Goal: Obtain resource: Download file/media

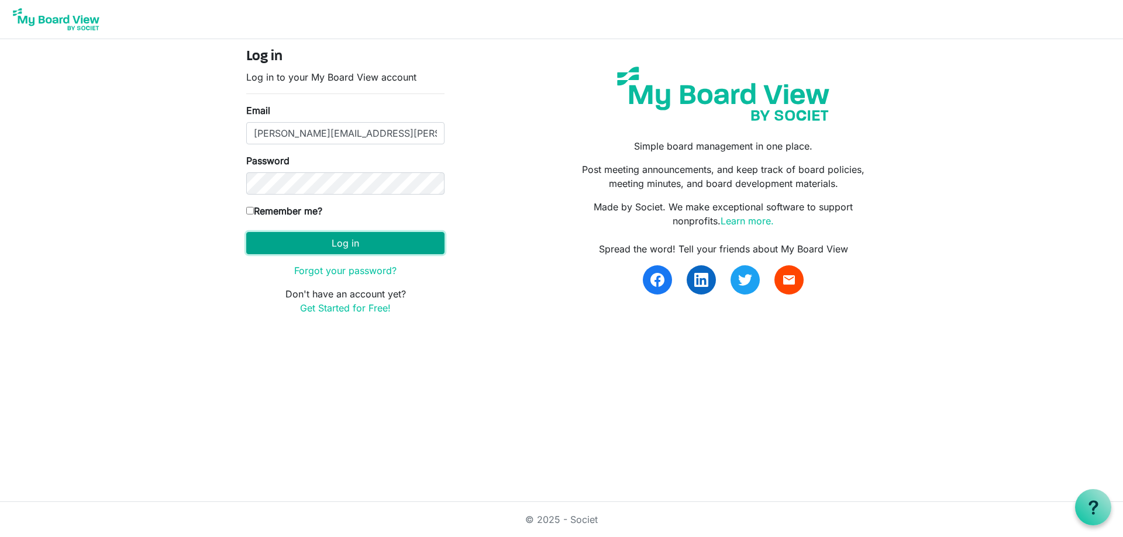
click at [303, 242] on button "Log in" at bounding box center [345, 243] width 198 height 22
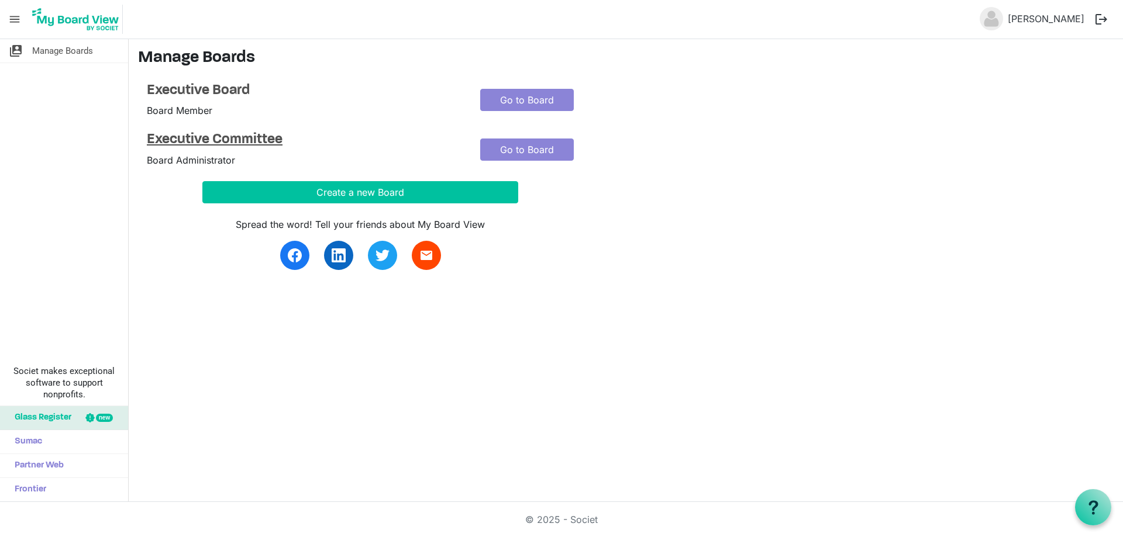
click at [230, 139] on h4 "Executive Committee" at bounding box center [305, 140] width 316 height 17
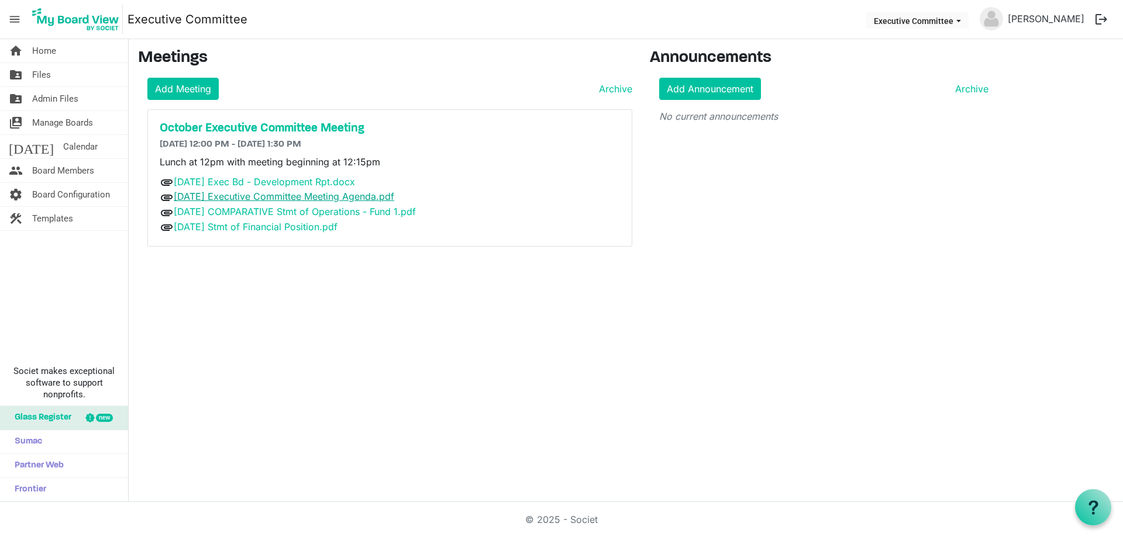
click at [315, 199] on link "[DATE] Executive Committee Meeting Agenda.pdf" at bounding box center [284, 197] width 220 height 12
click at [258, 198] on link "[DATE] Executive Committee Meeting Agenda.pdf" at bounding box center [284, 197] width 220 height 12
click at [309, 181] on link "[DATE] Exec Bd - Development Rpt.docx" at bounding box center [264, 182] width 181 height 12
click at [811, 146] on div "Announcements Add Announcement Archive No current announcements" at bounding box center [824, 153] width 366 height 208
